Goal: Task Accomplishment & Management: Manage account settings

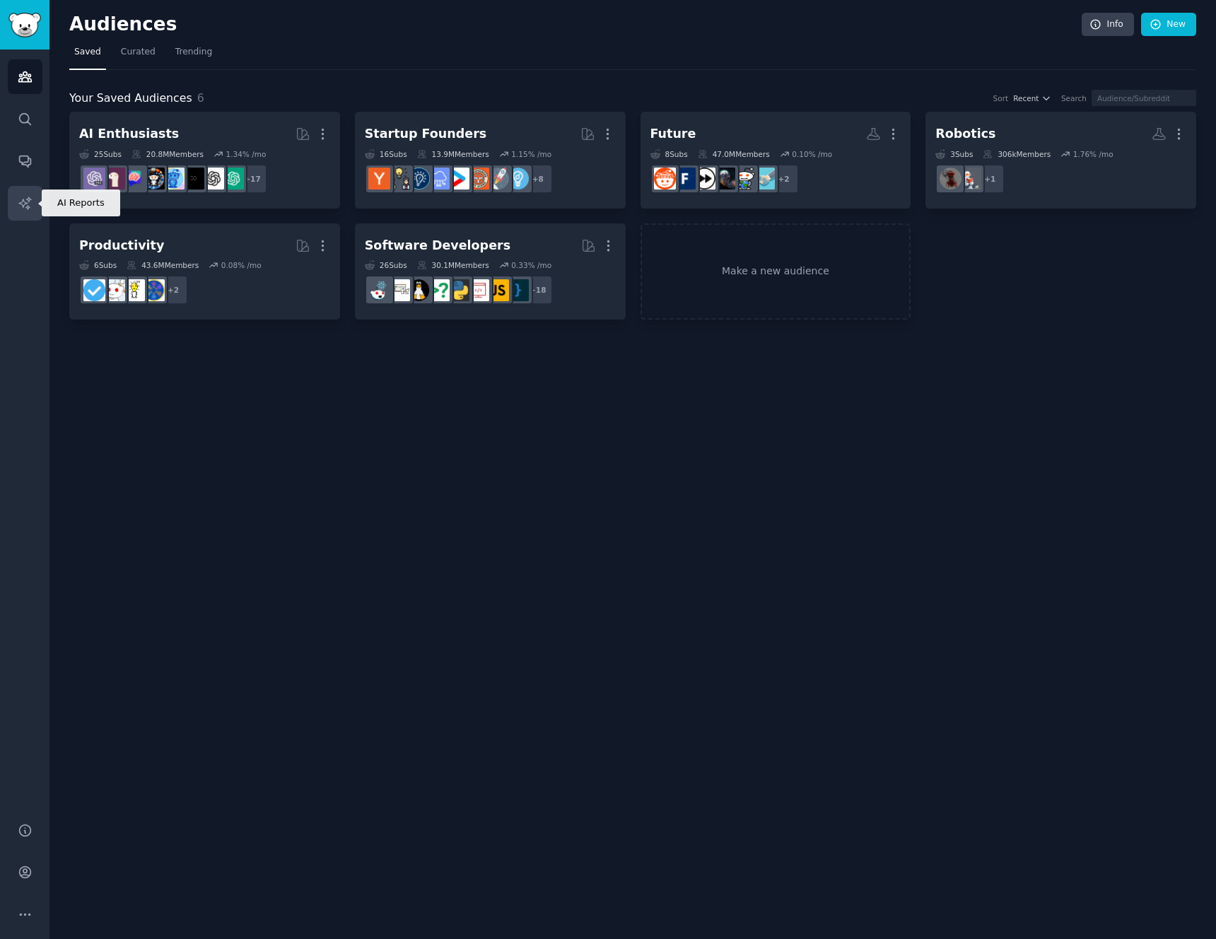
click at [22, 209] on icon "Sidebar" at bounding box center [25, 203] width 15 height 15
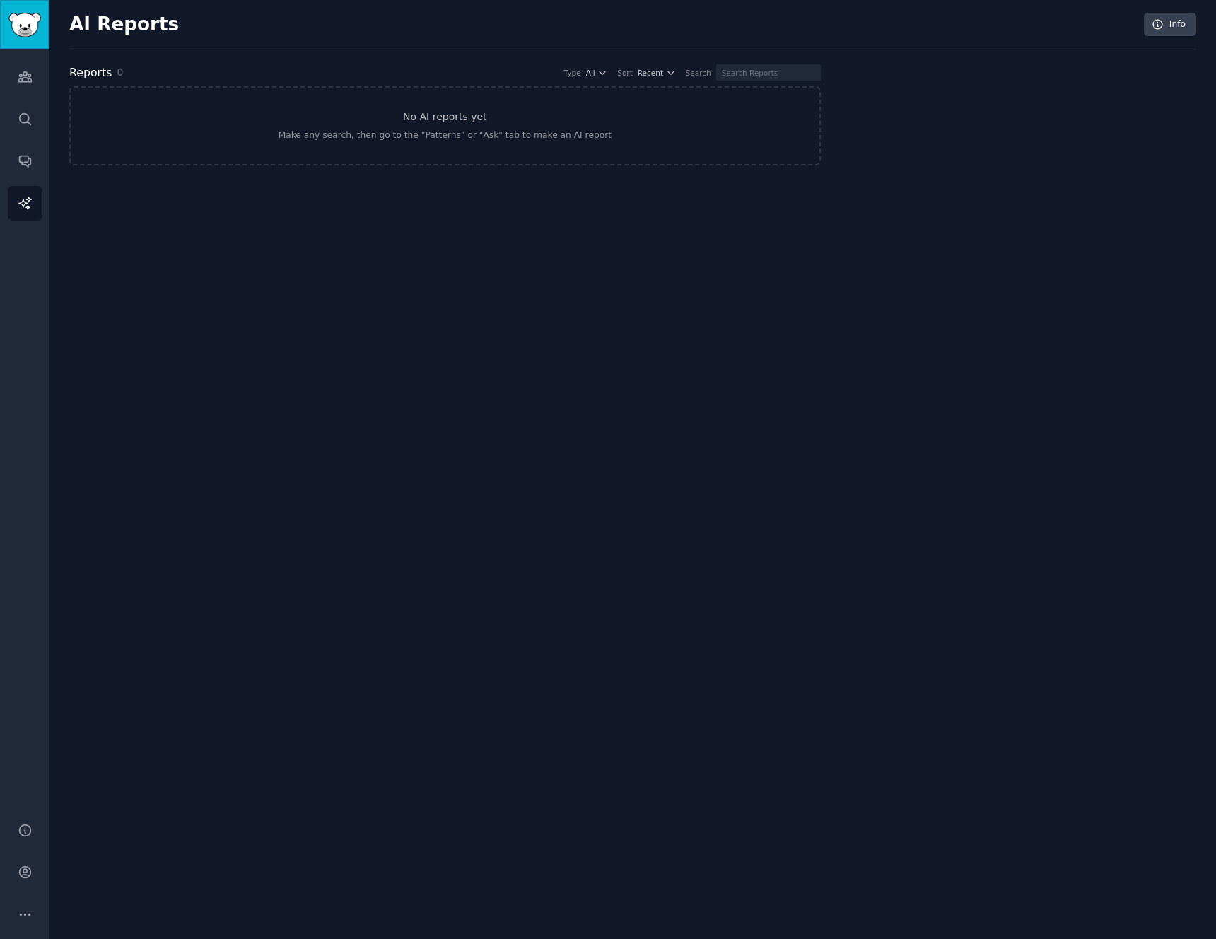
click at [28, 18] on img "Sidebar" at bounding box center [24, 25] width 33 height 25
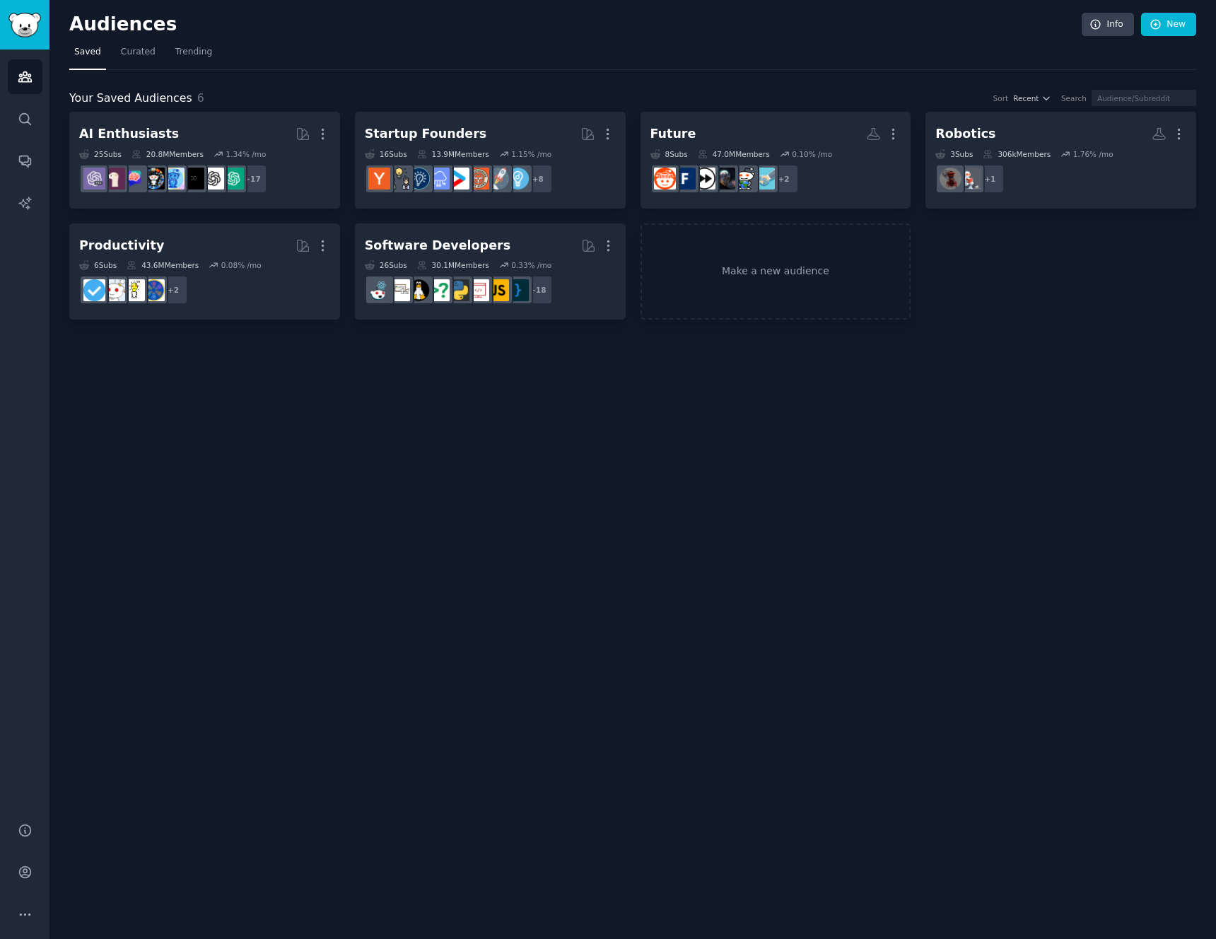
click at [25, 79] on icon "Sidebar" at bounding box center [25, 76] width 15 height 15
click at [21, 892] on div "Help Account More" at bounding box center [24, 872] width 49 height 134
click at [27, 859] on link "Account" at bounding box center [25, 872] width 35 height 35
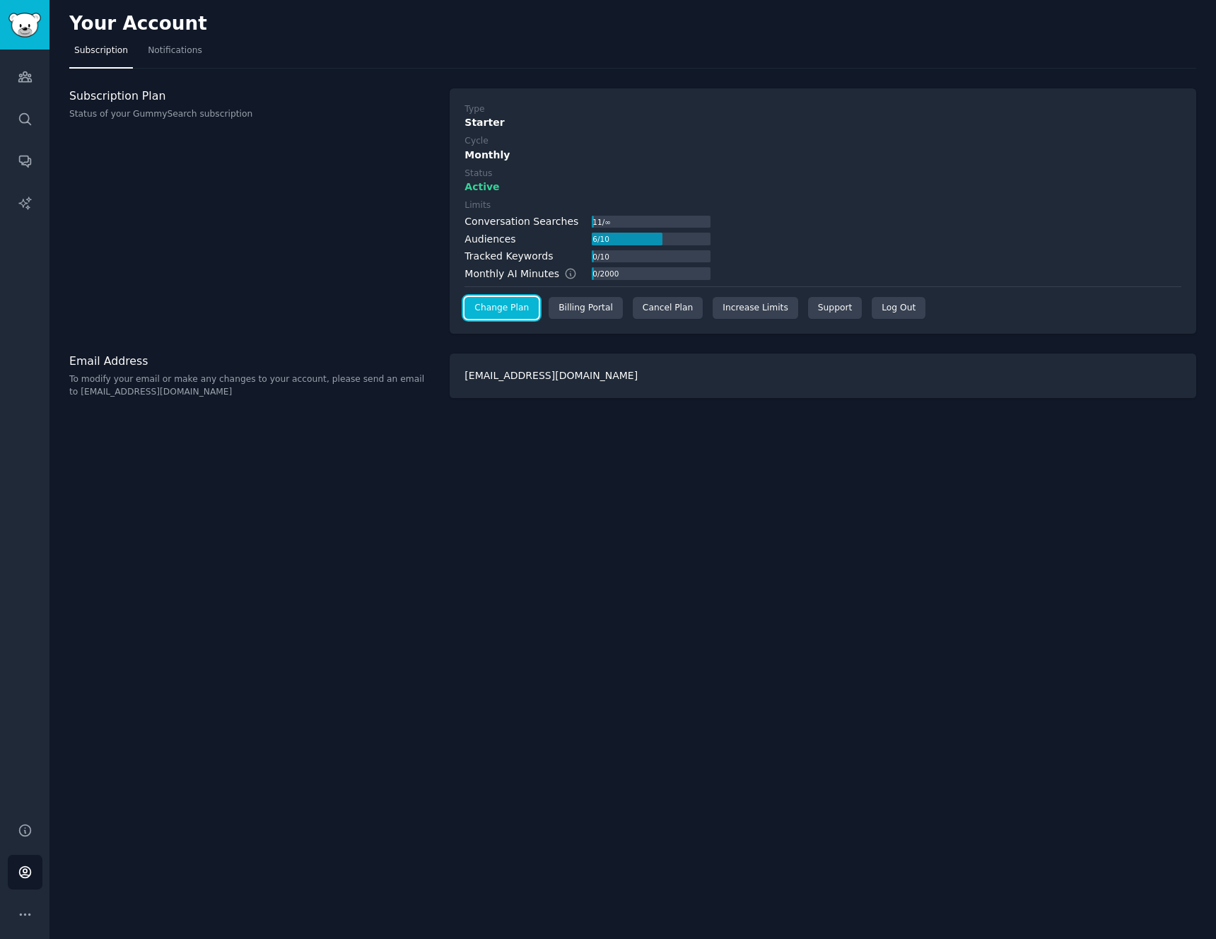
click at [496, 312] on link "Change Plan" at bounding box center [501, 308] width 74 height 23
click at [659, 308] on div "Cancel Plan" at bounding box center [668, 308] width 70 height 23
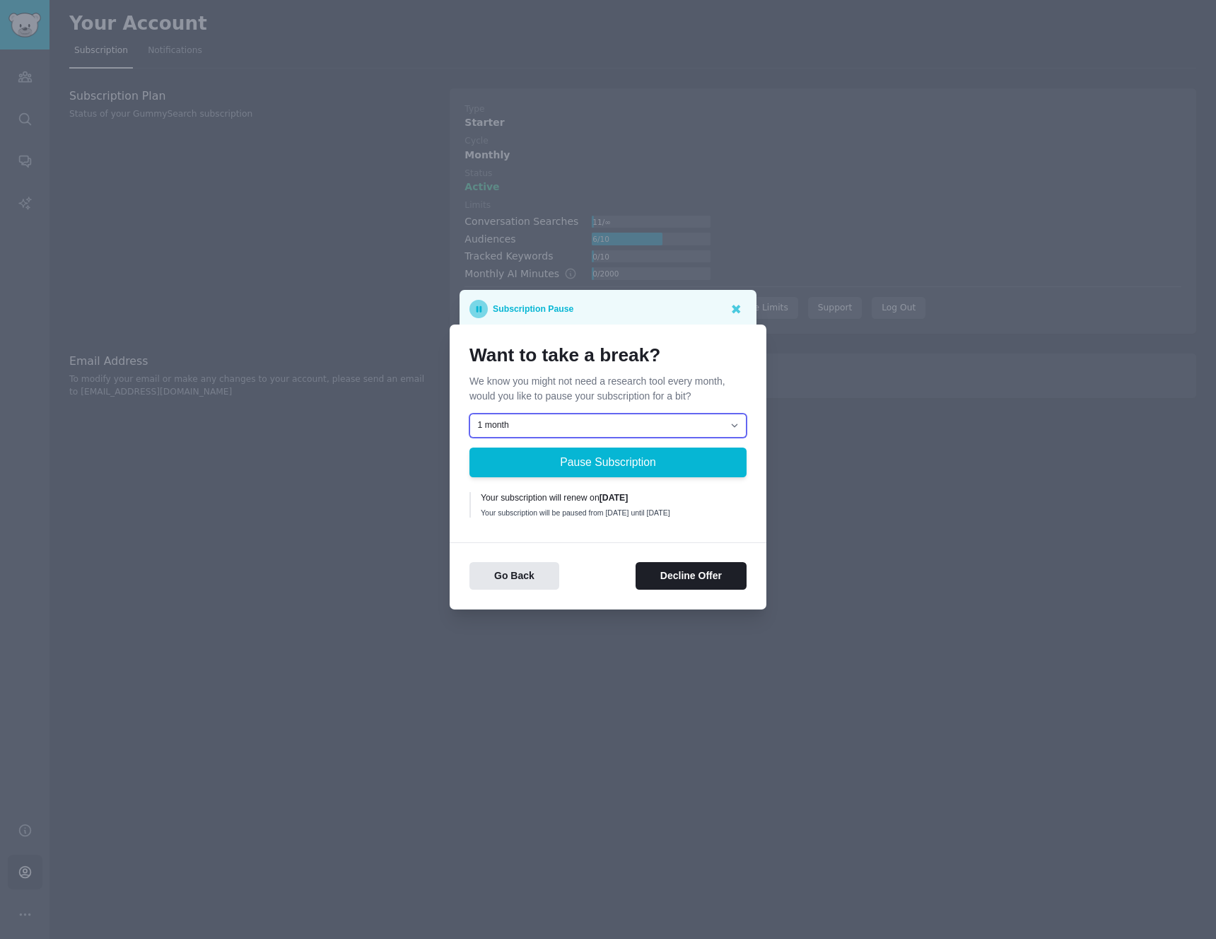
click at [624, 419] on select "1 month 2 months 3 months Choose a custom date to resume" at bounding box center [607, 426] width 277 height 24
click at [621, 419] on select "1 month 2 months 3 months Choose a custom date to resume" at bounding box center [607, 426] width 277 height 24
click at [685, 569] on button "Decline Offer" at bounding box center [691, 576] width 111 height 28
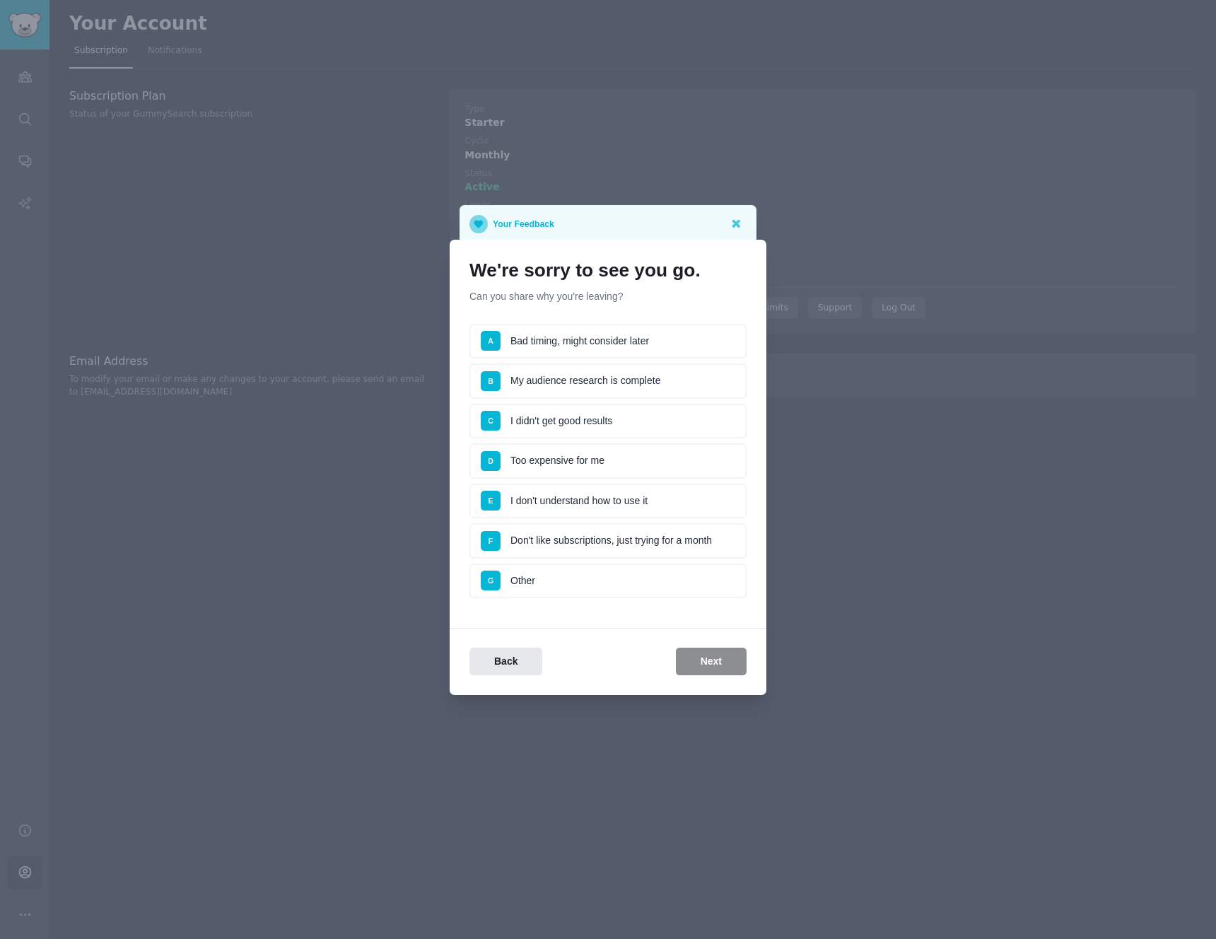
click at [581, 458] on li "D Too expensive for me" at bounding box center [607, 460] width 277 height 35
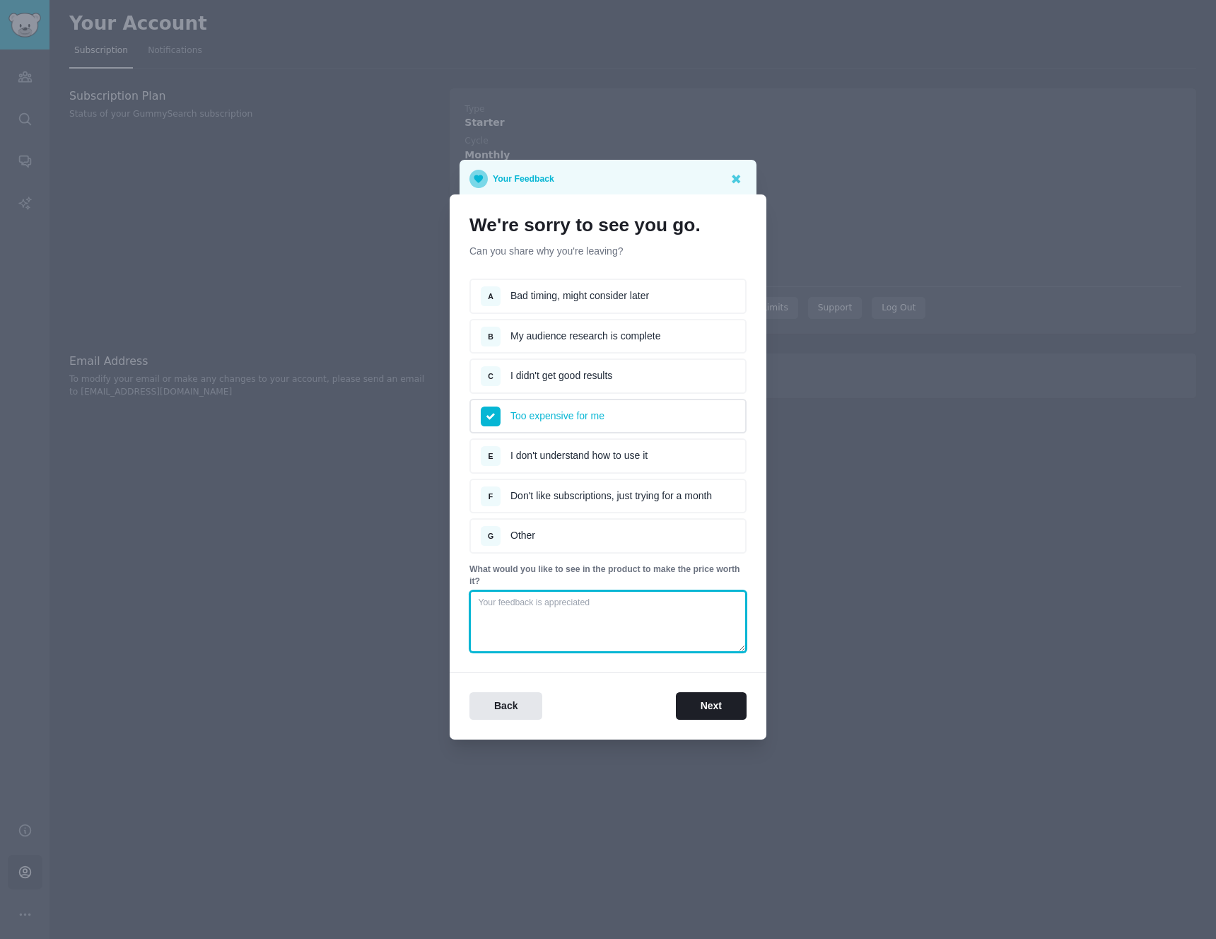
click at [664, 631] on textarea at bounding box center [607, 621] width 277 height 62
type textarea "Not many"
type textarea "Did not find worth the money"
click at [719, 703] on button "Next" at bounding box center [711, 706] width 71 height 28
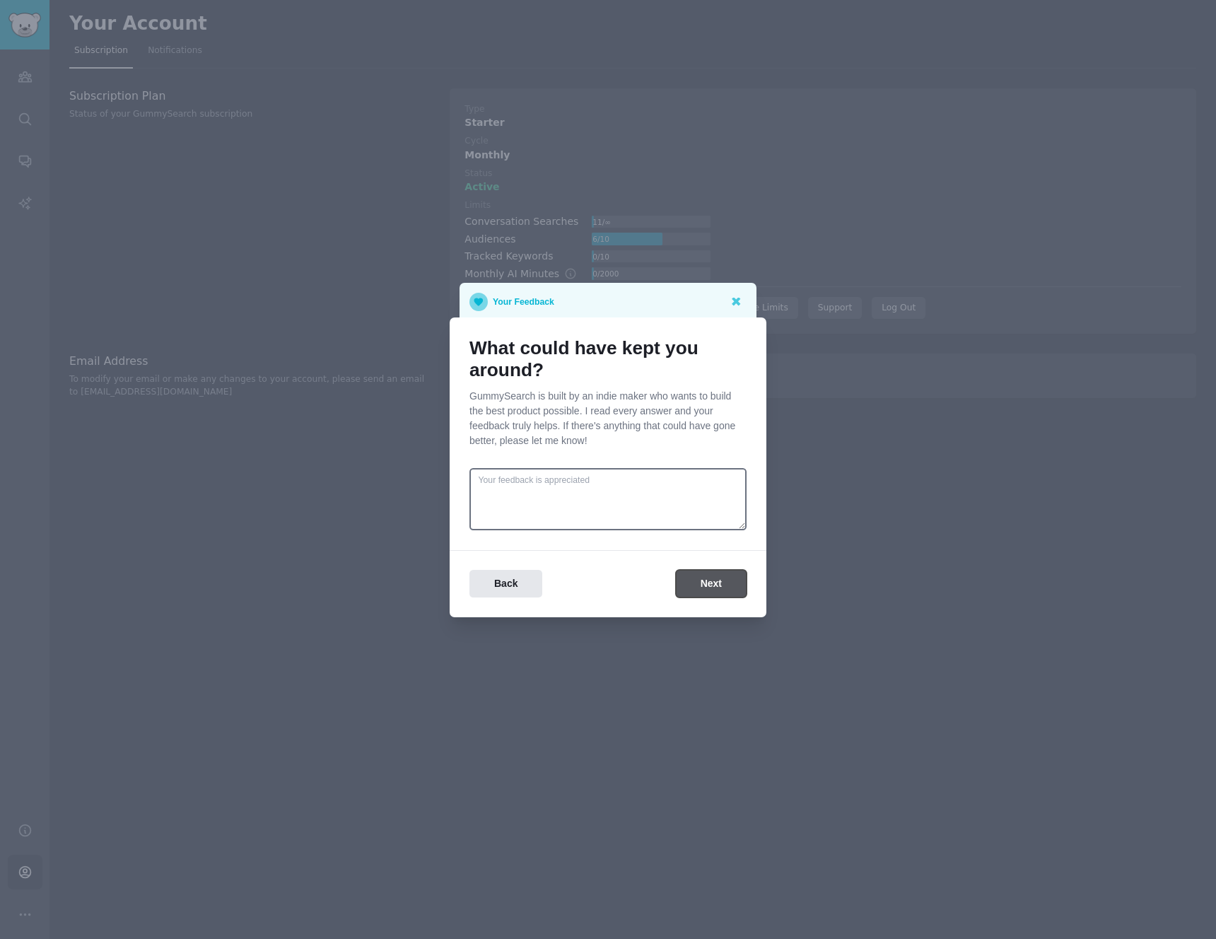
click at [706, 587] on button "Next" at bounding box center [711, 584] width 71 height 28
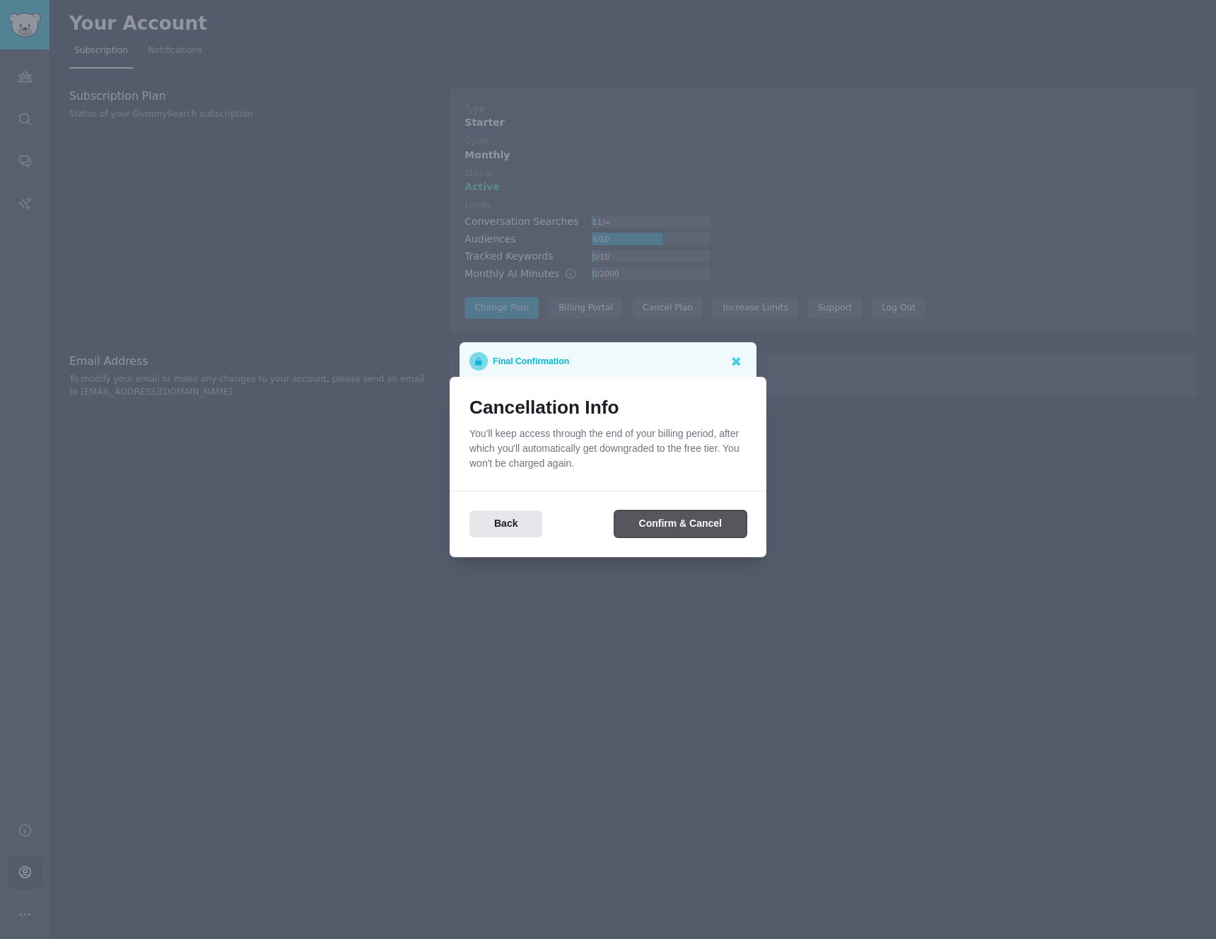
click at [683, 531] on button "Confirm & Cancel" at bounding box center [680, 524] width 132 height 28
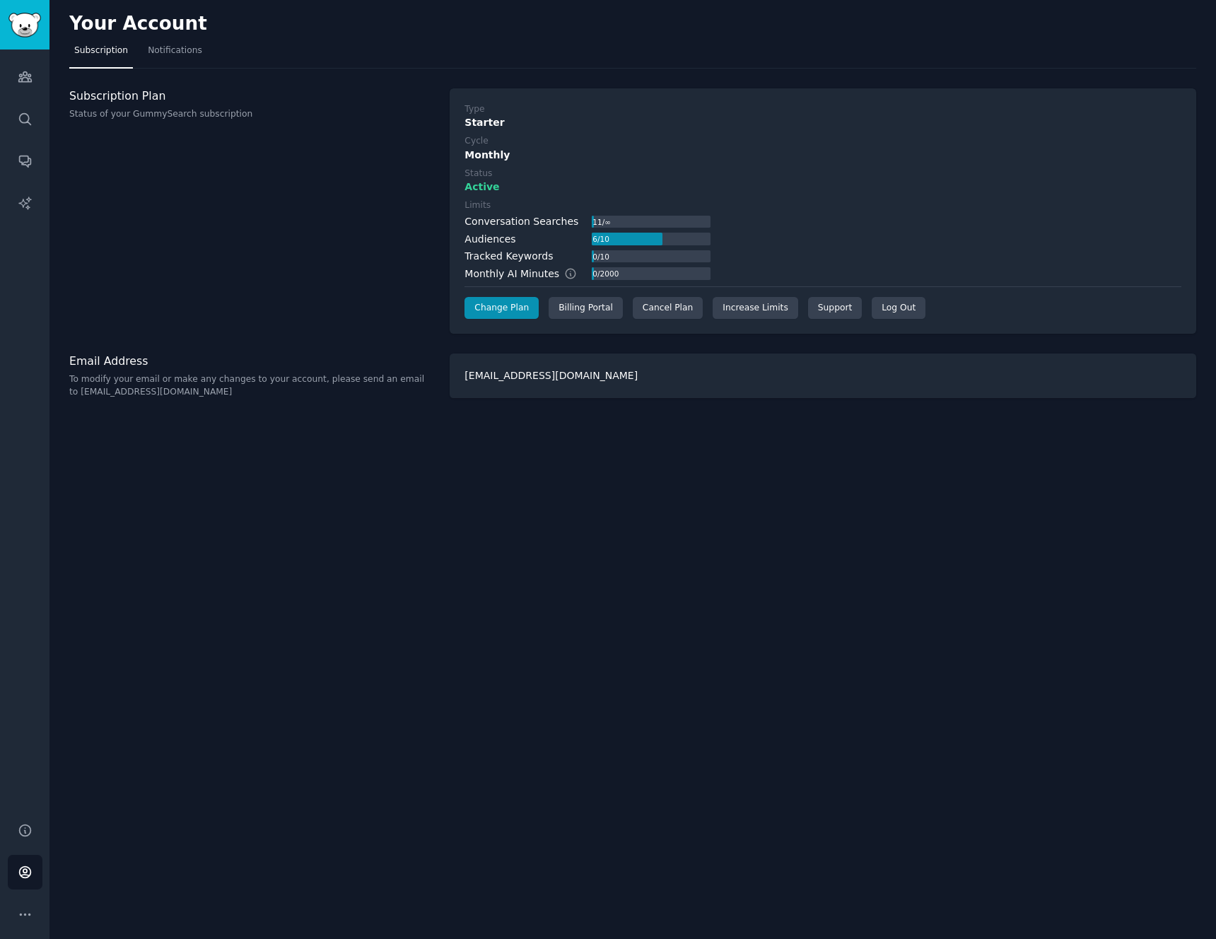
click at [568, 471] on div "Your Account Subscription Notifications Subscription Plan Status of your GummyS…" at bounding box center [632, 469] width 1167 height 939
click at [609, 240] on div at bounding box center [627, 239] width 71 height 13
click at [537, 232] on div "Audiences 6 / 10" at bounding box center [586, 239] width 245 height 15
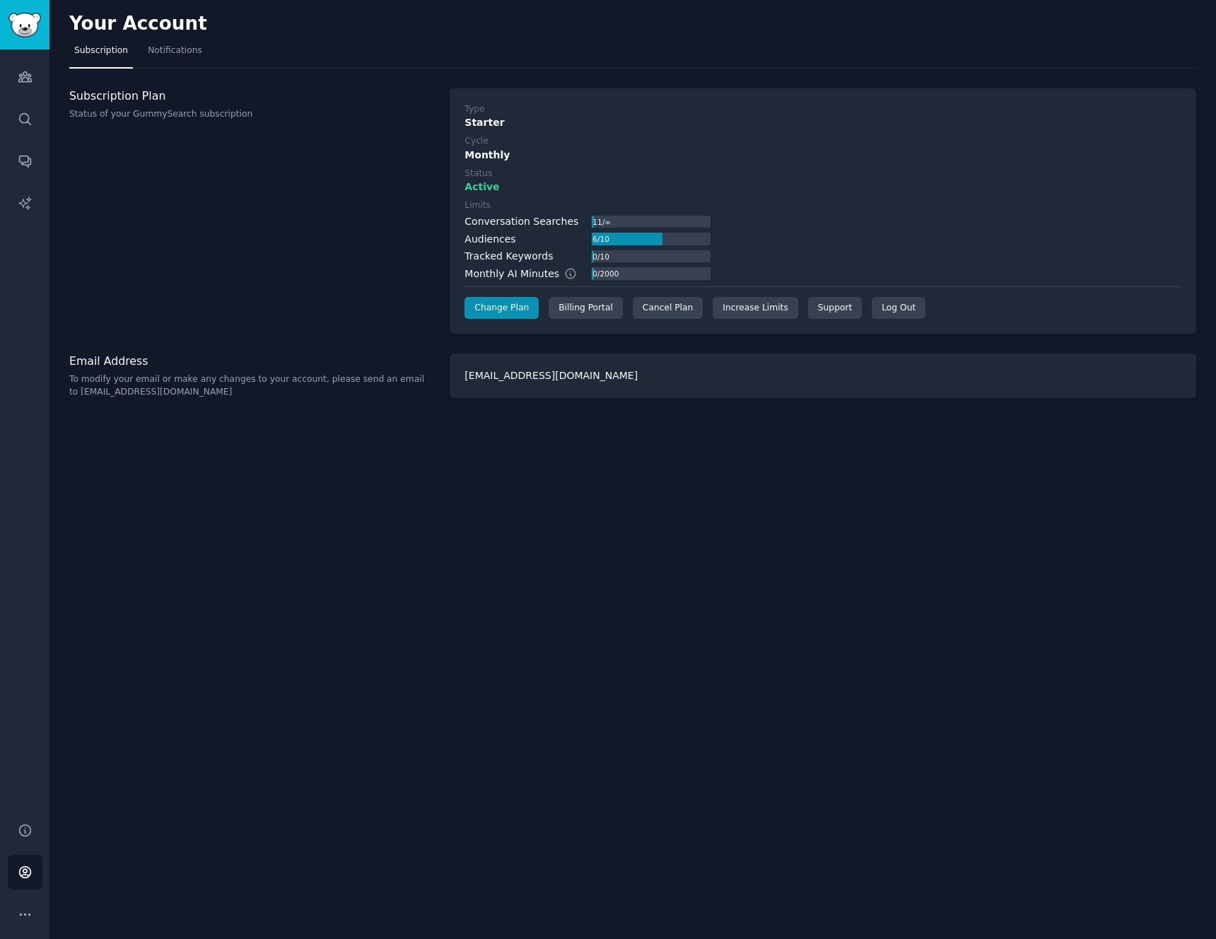
click at [537, 232] on div "Audiences 6 / 10" at bounding box center [586, 239] width 245 height 15
